Goal: Check status: Check status

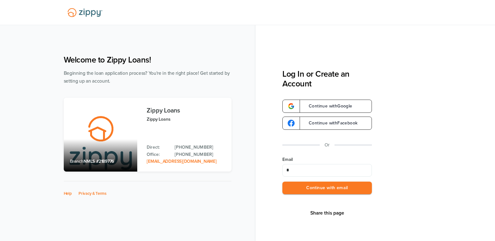
type input "**********"
click at [315, 187] on button "Continue with email" at bounding box center [326, 188] width 89 height 13
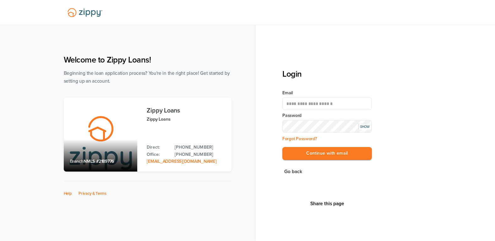
click at [282, 147] on button "Continue with email" at bounding box center [326, 153] width 89 height 13
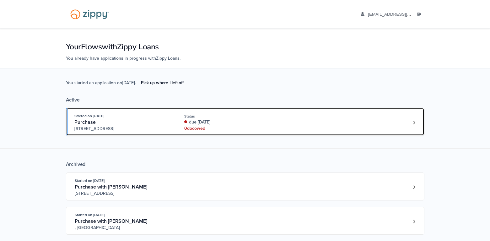
click at [213, 120] on div "due [DATE]" at bounding box center [226, 122] width 84 height 6
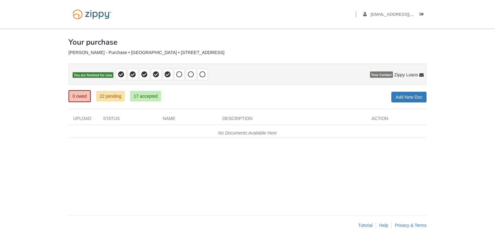
click at [116, 85] on div "× × × Pending Add Document Notice document will be included in the email sent t…" at bounding box center [247, 119] width 358 height 181
click at [150, 136] on div "No Documents Available Here" at bounding box center [247, 131] width 358 height 13
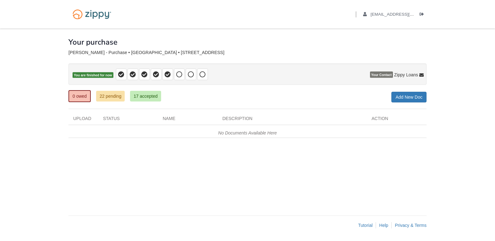
click at [19, 104] on body "Back to My Flows s.dorsey5@hotmail.com Logout" at bounding box center [247, 120] width 495 height 241
click at [20, 104] on body "Back to My Flows s.dorsey5@hotmail.com Logout" at bounding box center [247, 120] width 495 height 241
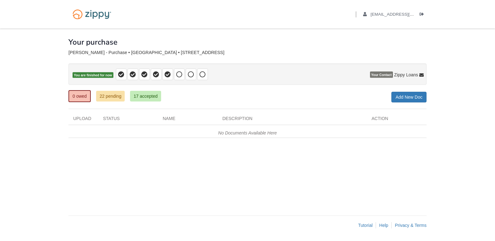
click at [21, 104] on body "Back to My Flows s.dorsey5@hotmail.com Logout" at bounding box center [247, 120] width 495 height 241
click at [22, 104] on body "Back to My Flows s.dorsey5@hotmail.com Logout" at bounding box center [247, 120] width 495 height 241
click at [20, 100] on body "Back to My Flows s.dorsey5@hotmail.com Logout" at bounding box center [247, 120] width 495 height 241
click at [27, 90] on body "Back to My Flows s.dorsey5@hotmail.com Logout" at bounding box center [247, 120] width 495 height 241
click at [33, 85] on body "Back to My Flows s.dorsey5@hotmail.com Logout" at bounding box center [247, 120] width 495 height 241
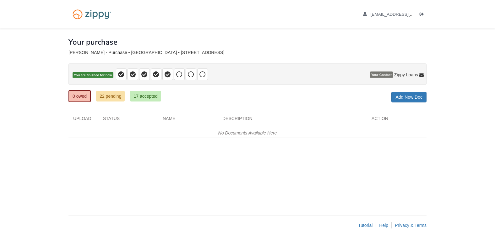
click at [34, 83] on body "Back to My Flows s.dorsey5@hotmail.com Logout" at bounding box center [247, 120] width 495 height 241
click at [39, 89] on body "Back to My Flows s.dorsey5@hotmail.com Logout" at bounding box center [247, 120] width 495 height 241
click at [216, 160] on div "× × × Pending Add Document Notice document will be included in the email sent t…" at bounding box center [247, 119] width 358 height 181
